Goal: Task Accomplishment & Management: Manage account settings

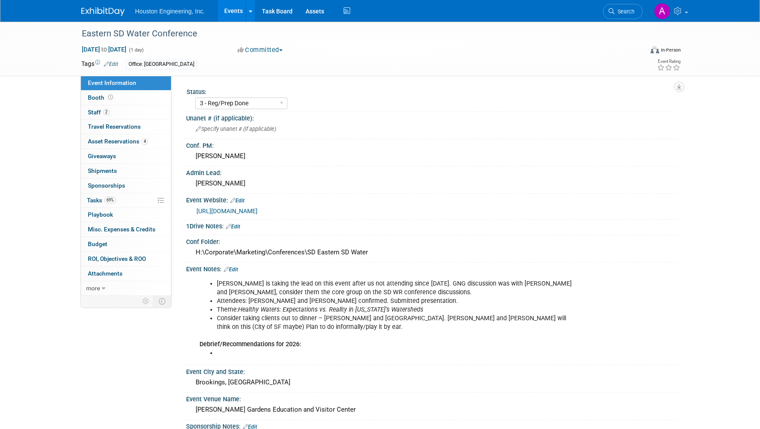
select select "3 - Reg/Prep Done"
select select "Yes"
select select "Water Resources"
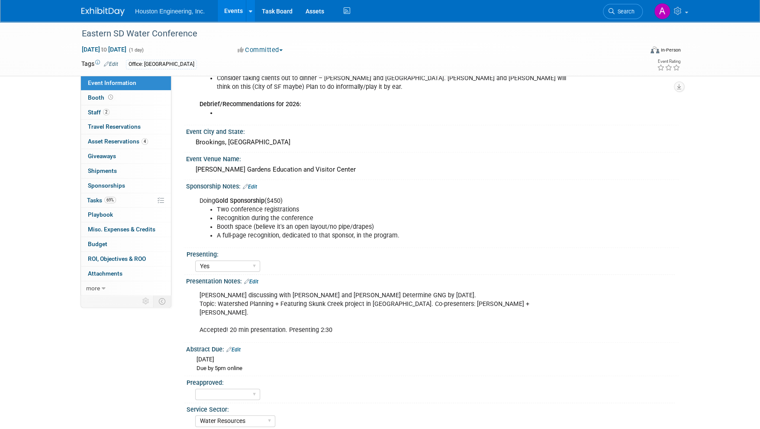
scroll to position [260, 0]
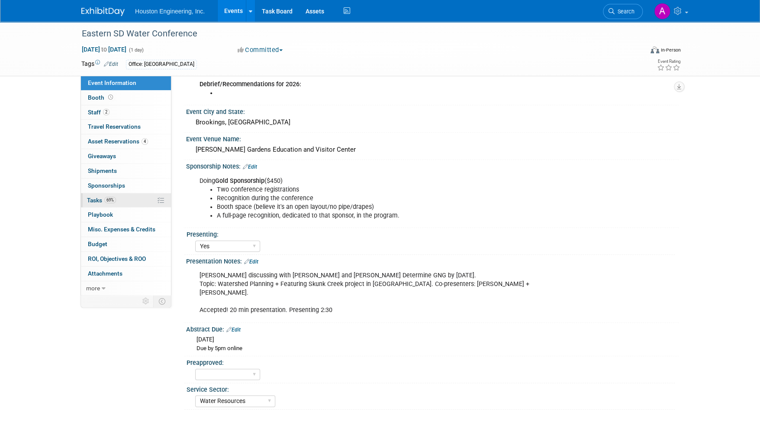
click at [97, 195] on link "69% Tasks 69%" at bounding box center [126, 200] width 90 height 14
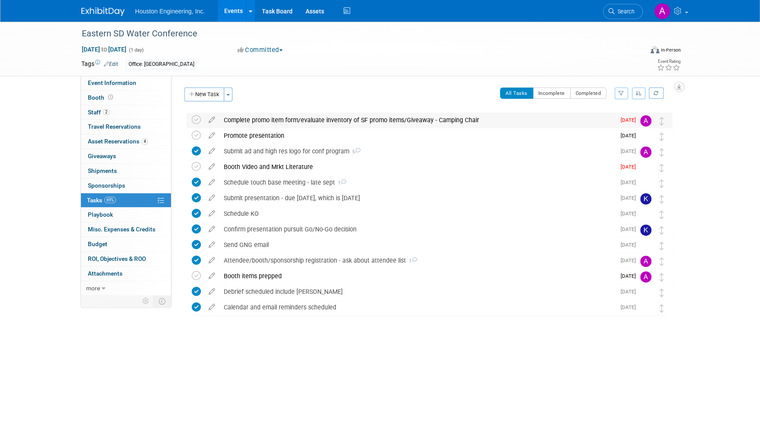
click at [233, 119] on div "Complete promo item form/evaluate inventory of SF promo items/Giveaway - Campin…" at bounding box center [417, 120] width 396 height 15
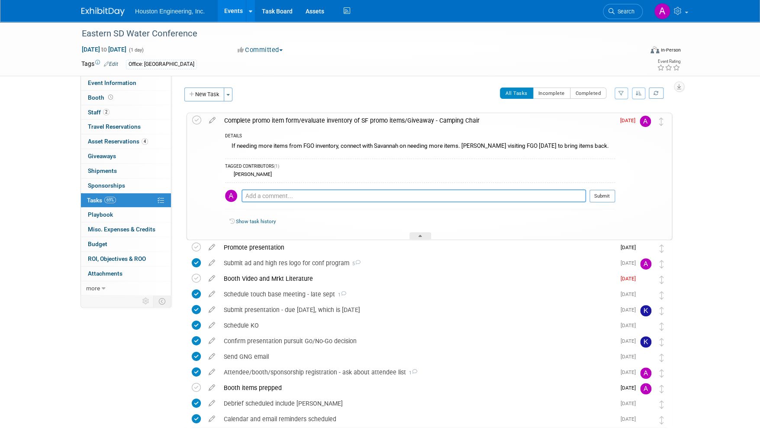
click at [269, 197] on textarea at bounding box center [414, 195] width 345 height 13
type textarea "[PERSON_NAME] has completed a list of what he wants to take with"
click at [605, 196] on button "Submit" at bounding box center [603, 195] width 26 height 13
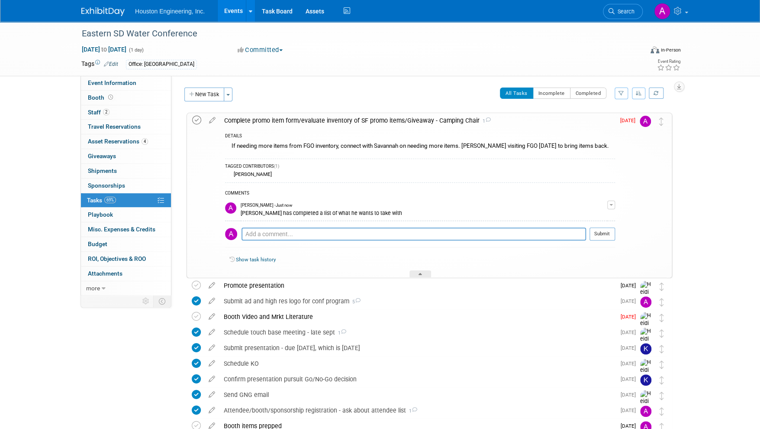
click at [201, 122] on icon at bounding box center [196, 120] width 9 height 9
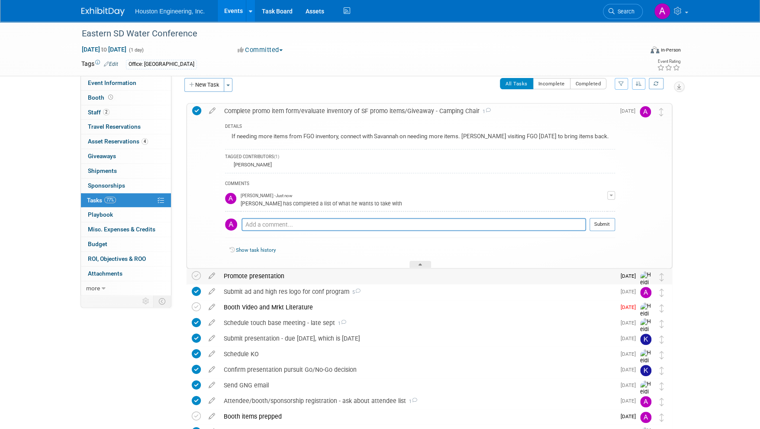
scroll to position [2, 0]
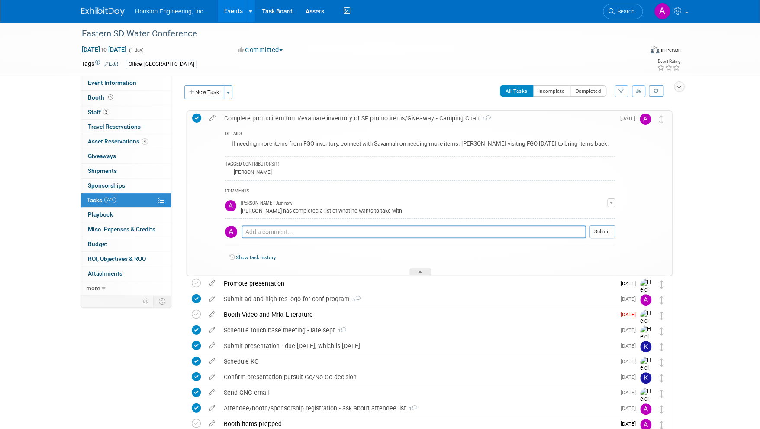
click at [697, 238] on div "Eastern SD Water Conference [DATE] to [DATE] (1 day) [DATE] to [DATE] Committed…" at bounding box center [380, 267] width 760 height 496
click at [64, 23] on div "Eastern SD Water Conference [DATE] to [DATE] (1 day) [DATE] to [DATE] Committed…" at bounding box center [380, 49] width 760 height 55
